Goal: Information Seeking & Learning: Learn about a topic

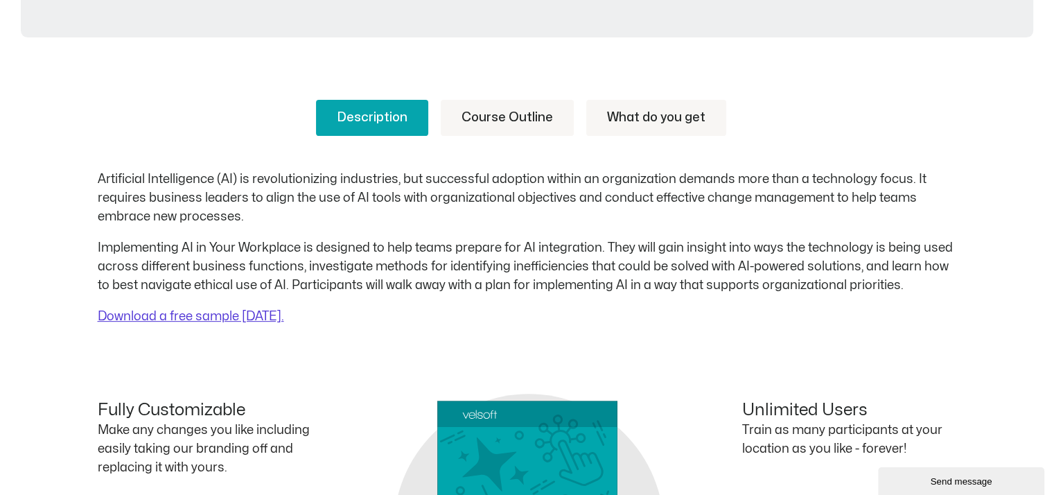
scroll to position [347, 0]
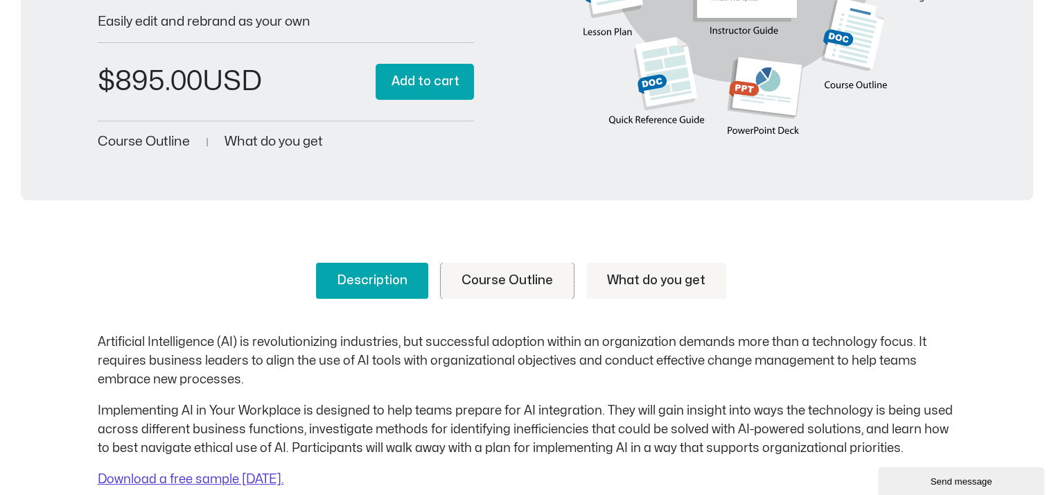
drag, startPoint x: 565, startPoint y: 279, endPoint x: 643, endPoint y: 283, distance: 78.4
click at [565, 279] on link "Course Outline" at bounding box center [507, 281] width 133 height 36
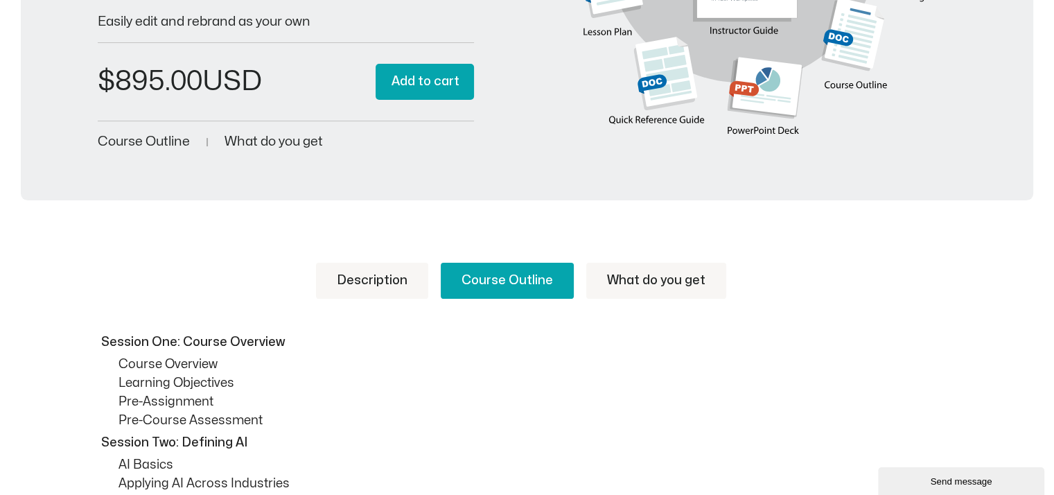
click at [654, 274] on link "What do you get" at bounding box center [656, 281] width 140 height 36
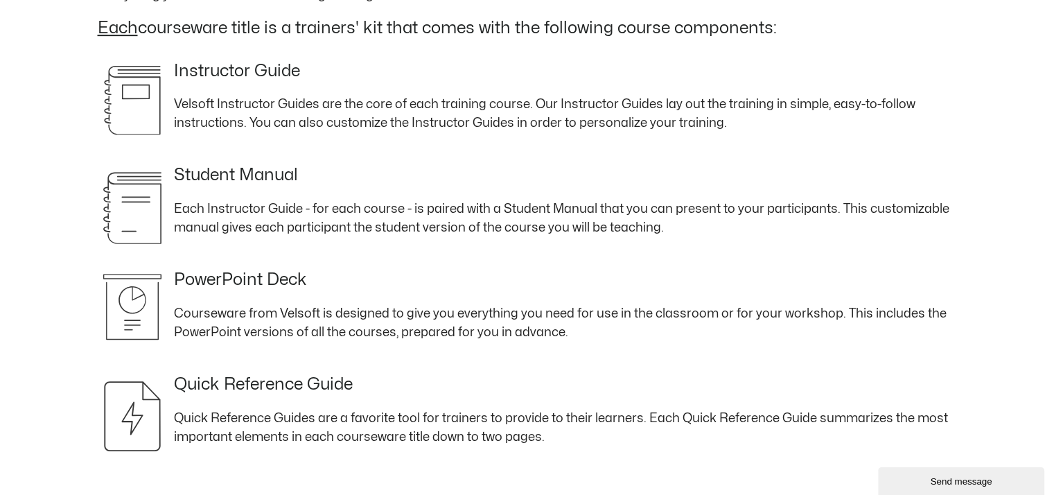
scroll to position [277, 0]
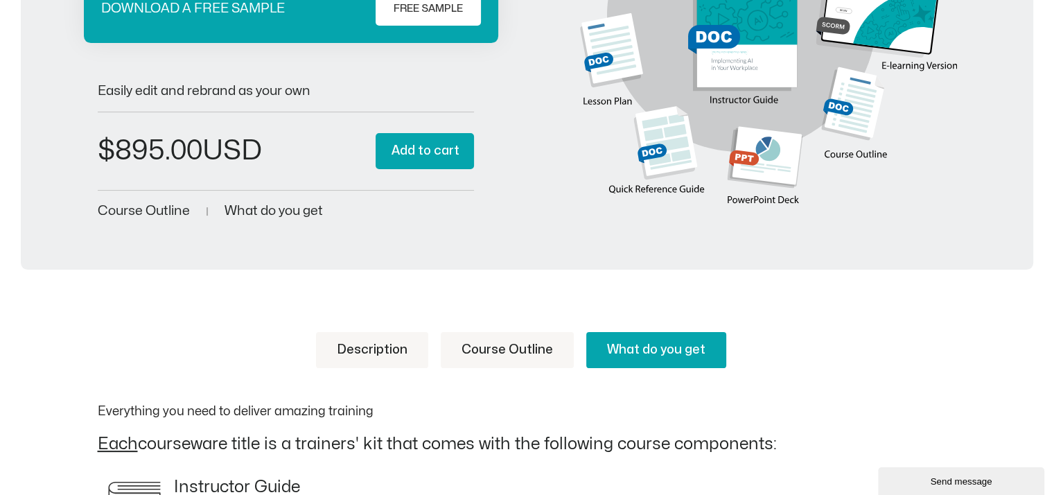
click at [407, 356] on link "Description" at bounding box center [372, 350] width 112 height 36
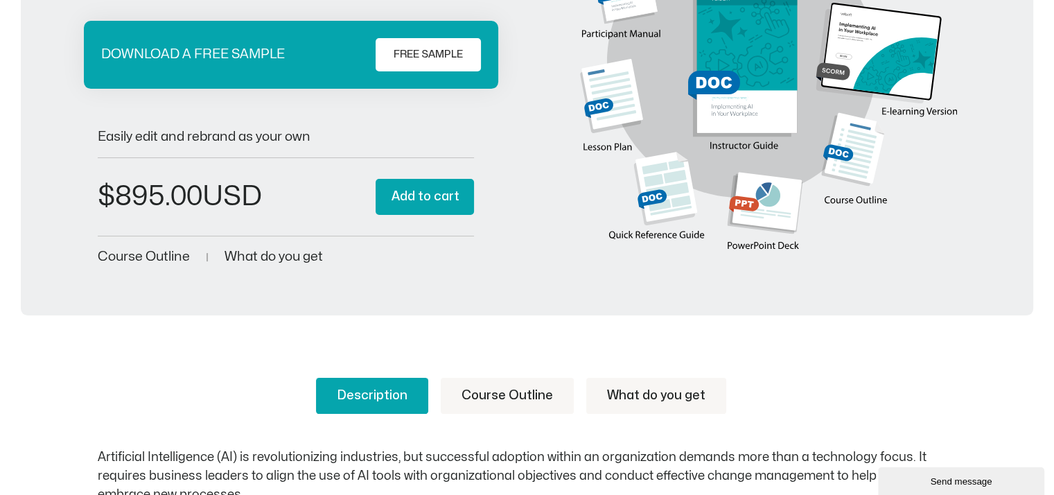
scroll to position [208, 0]
